Goal: Check status: Check status

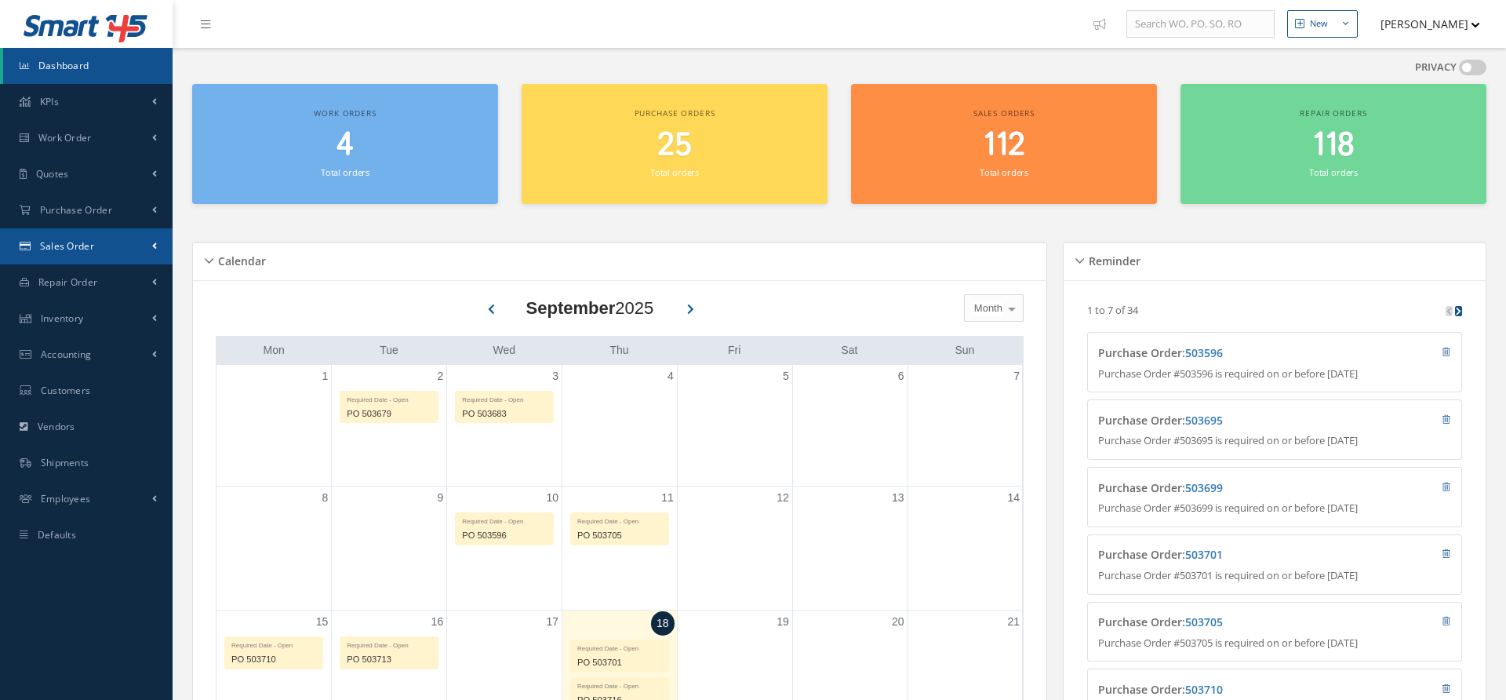
click at [43, 253] on span "Sales Order" at bounding box center [67, 245] width 54 height 13
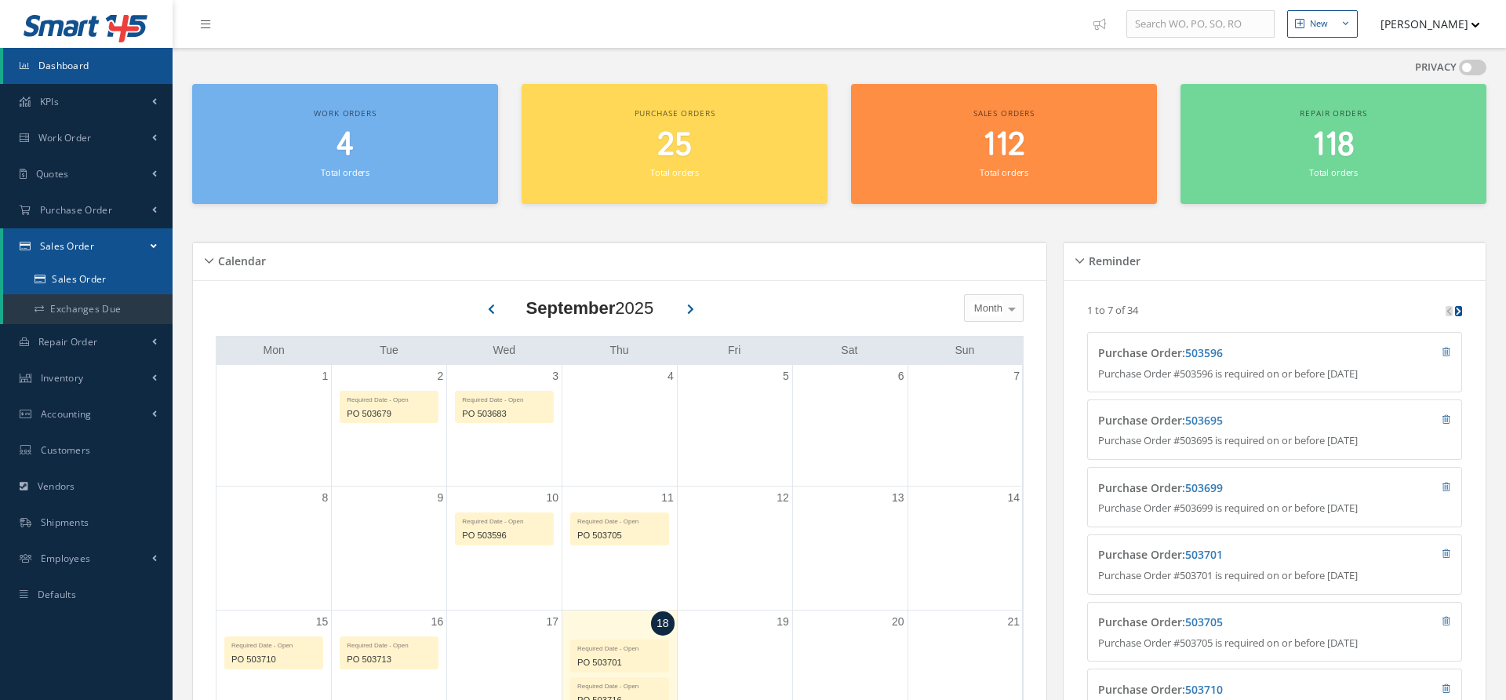
click at [59, 283] on link "Sales Order" at bounding box center [89, 279] width 173 height 30
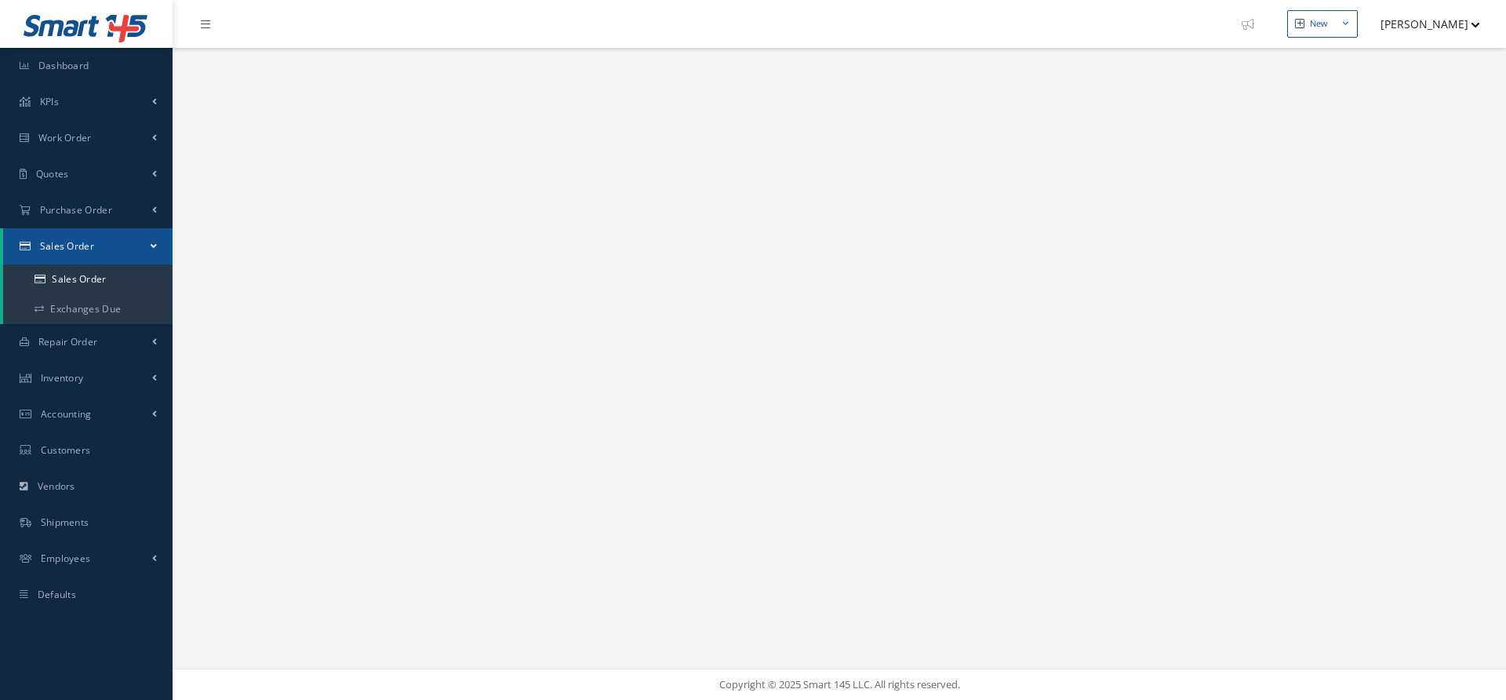
select select "25"
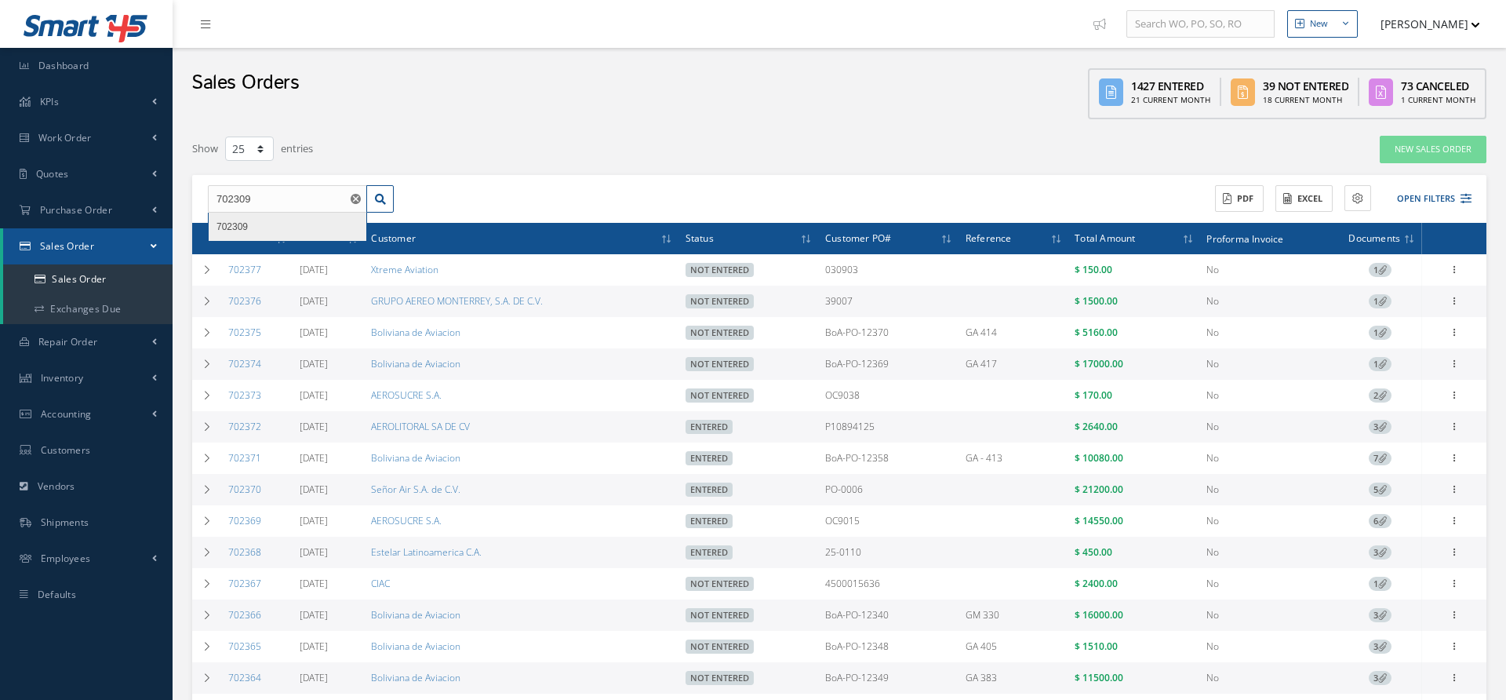
type input "702309"
click at [296, 225] on div "702309" at bounding box center [287, 227] width 142 height 16
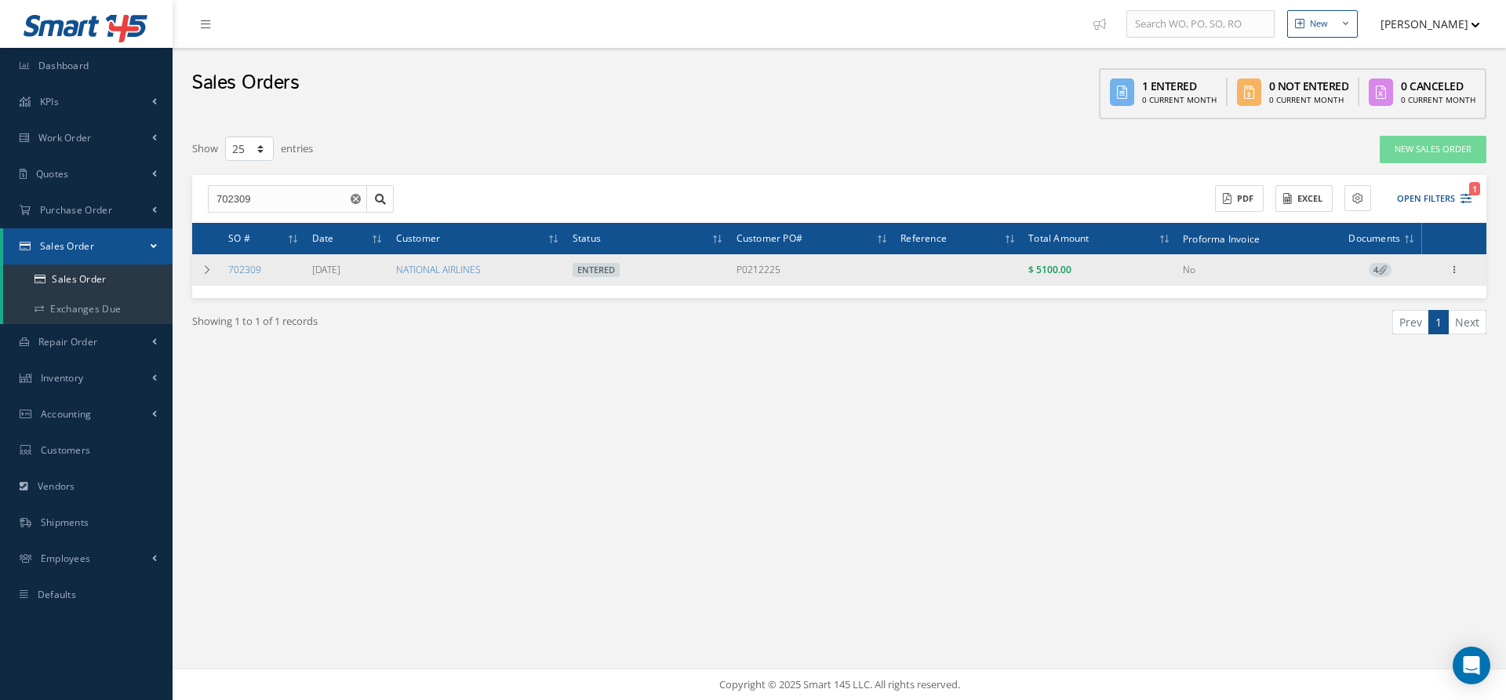
click at [1376, 270] on span "4" at bounding box center [1380, 270] width 23 height 14
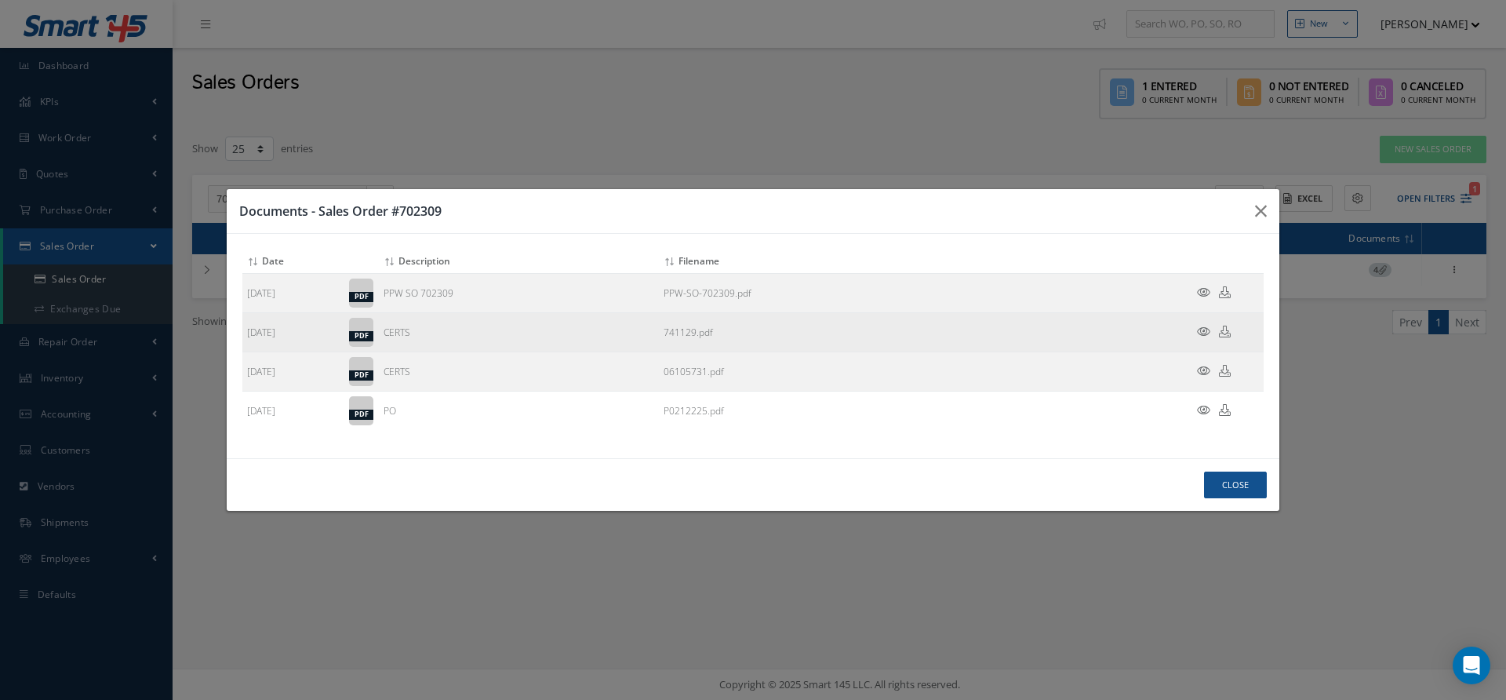
click at [1222, 332] on icon at bounding box center [1225, 332] width 12 height 12
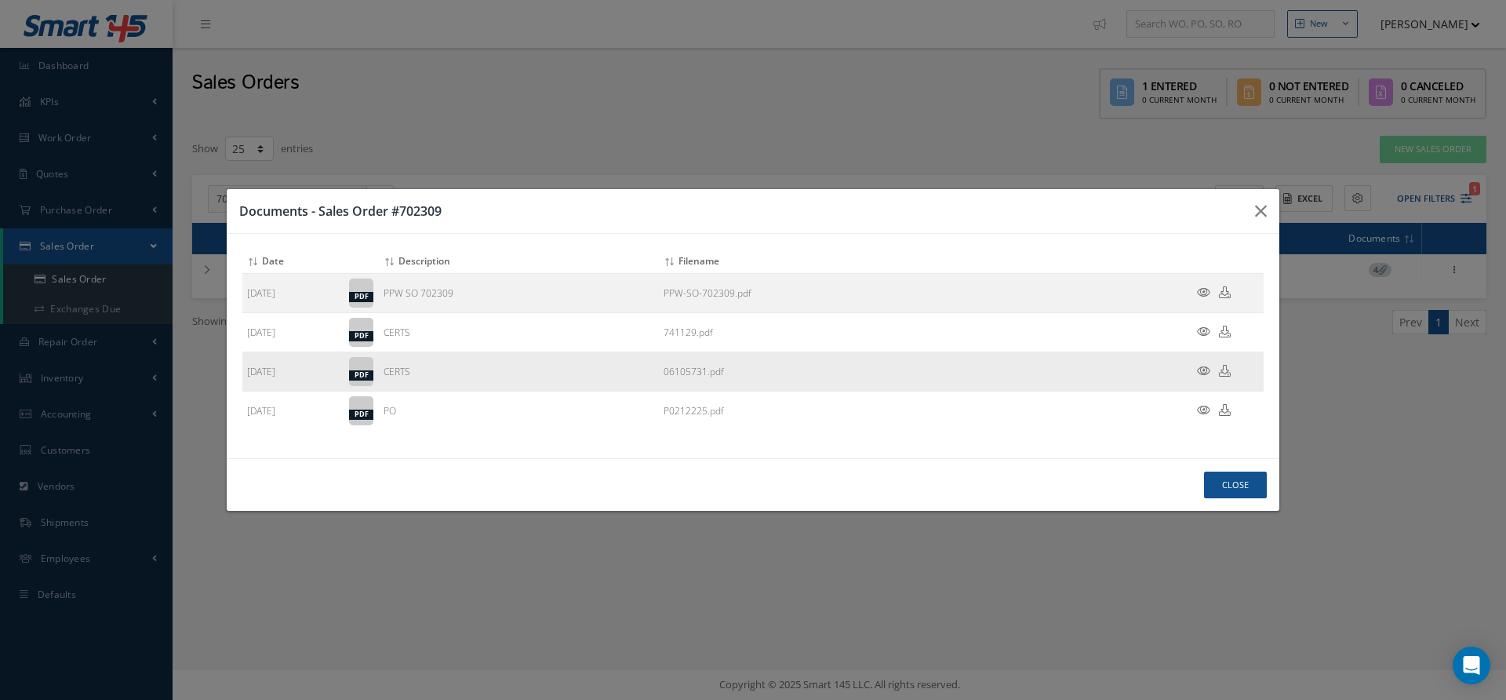
click at [1225, 369] on icon at bounding box center [1225, 371] width 12 height 12
